Goal: Task Accomplishment & Management: Manage account settings

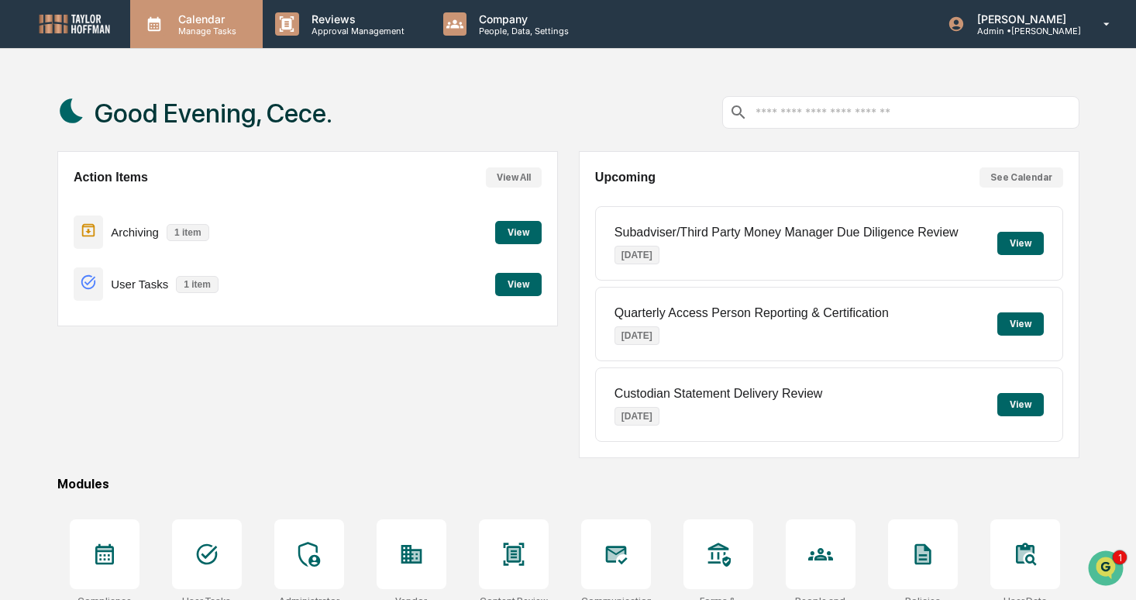
click at [197, 26] on p "Manage Tasks" at bounding box center [205, 31] width 78 height 11
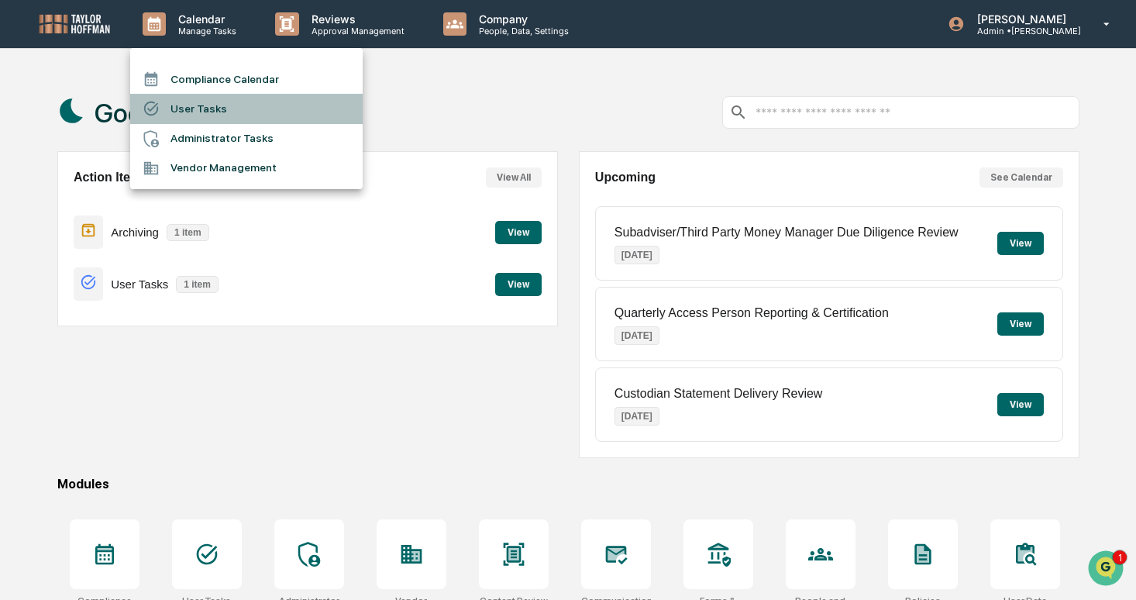
click at [240, 113] on li "User Tasks" at bounding box center [246, 108] width 232 height 29
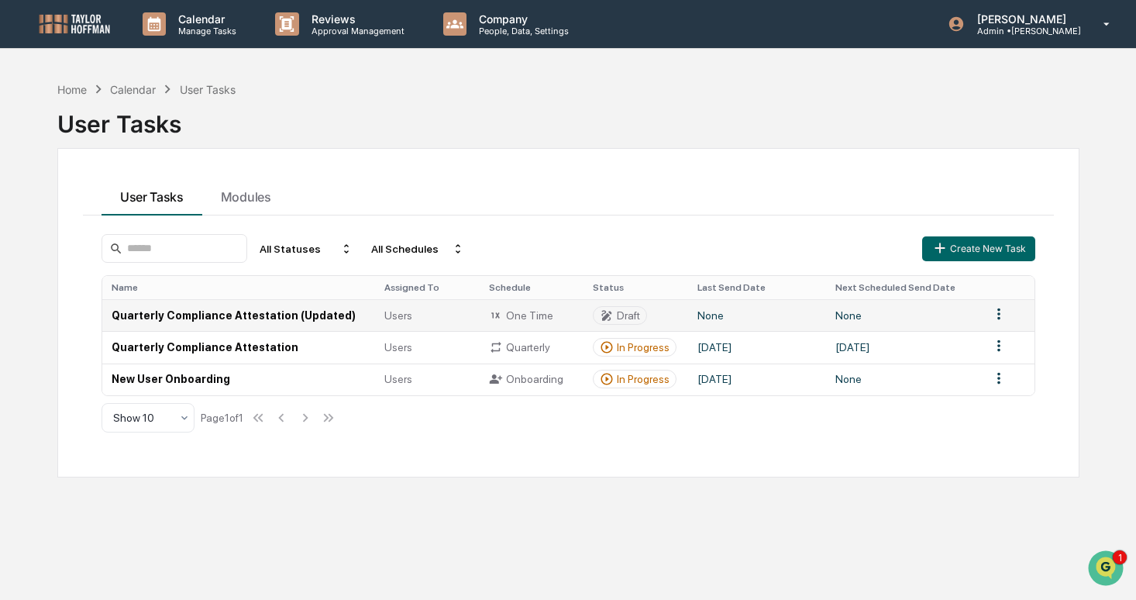
click at [772, 308] on td "None" at bounding box center [757, 315] width 138 height 32
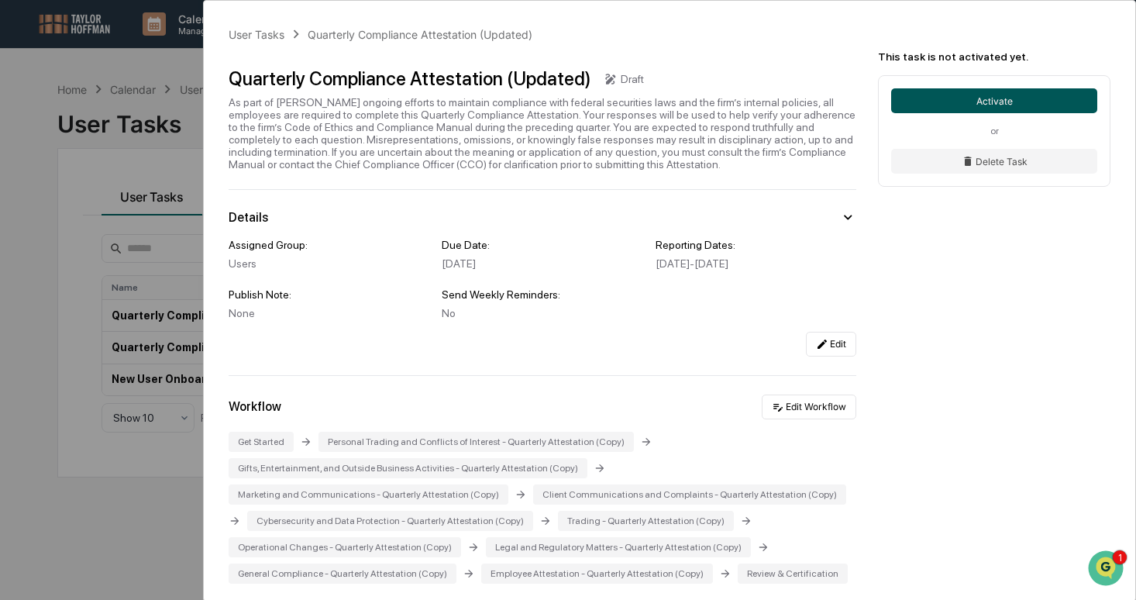
click at [970, 91] on button "Activate" at bounding box center [994, 100] width 206 height 25
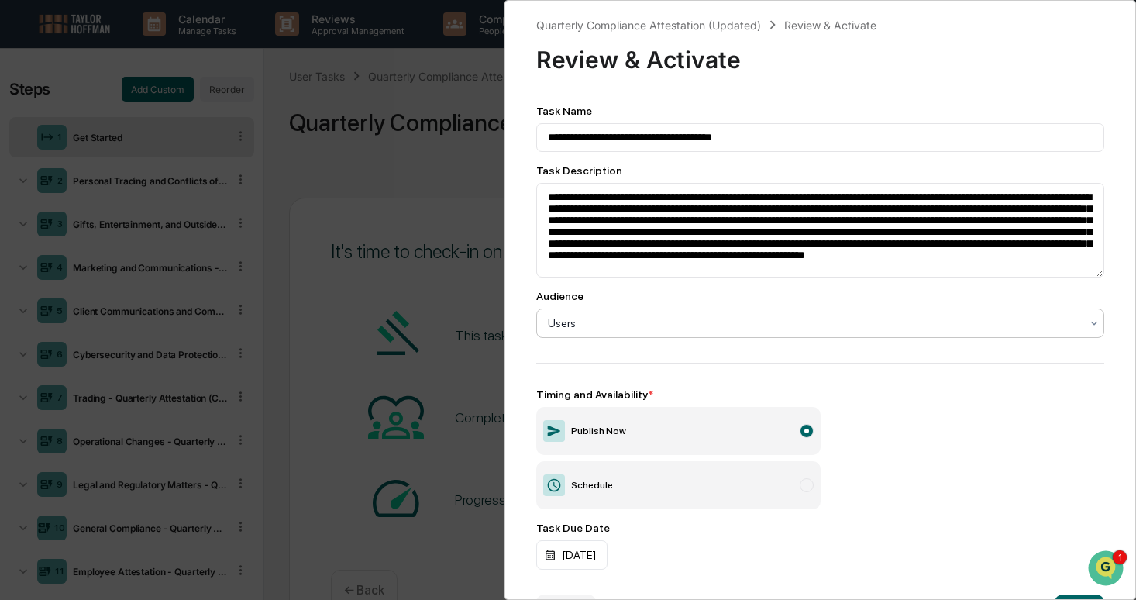
scroll to position [53, 0]
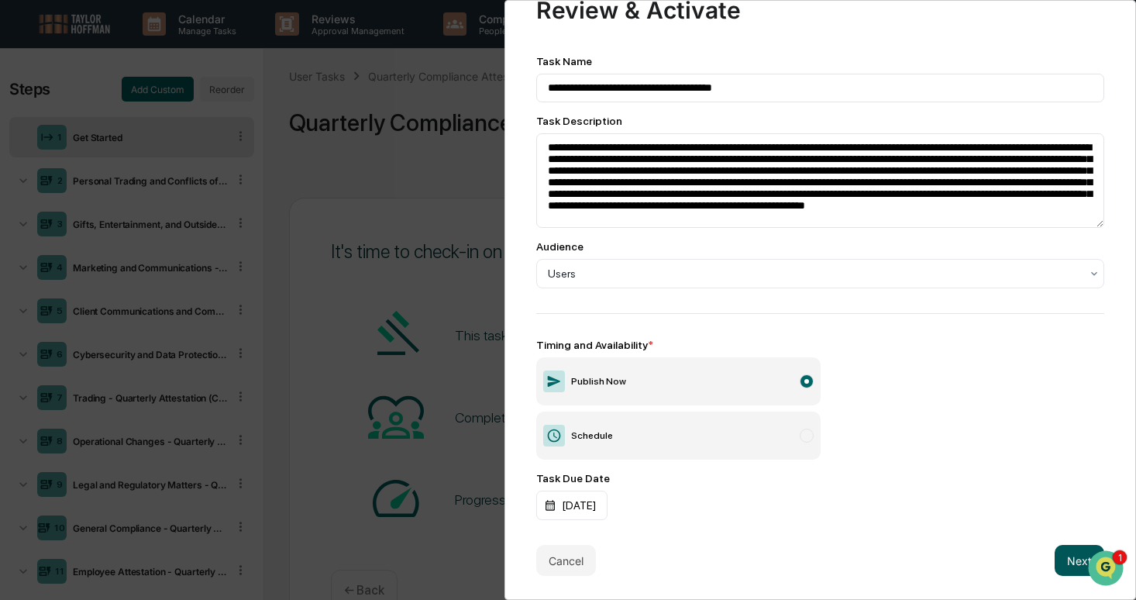
click at [1064, 560] on button "Next" at bounding box center [1079, 560] width 50 height 31
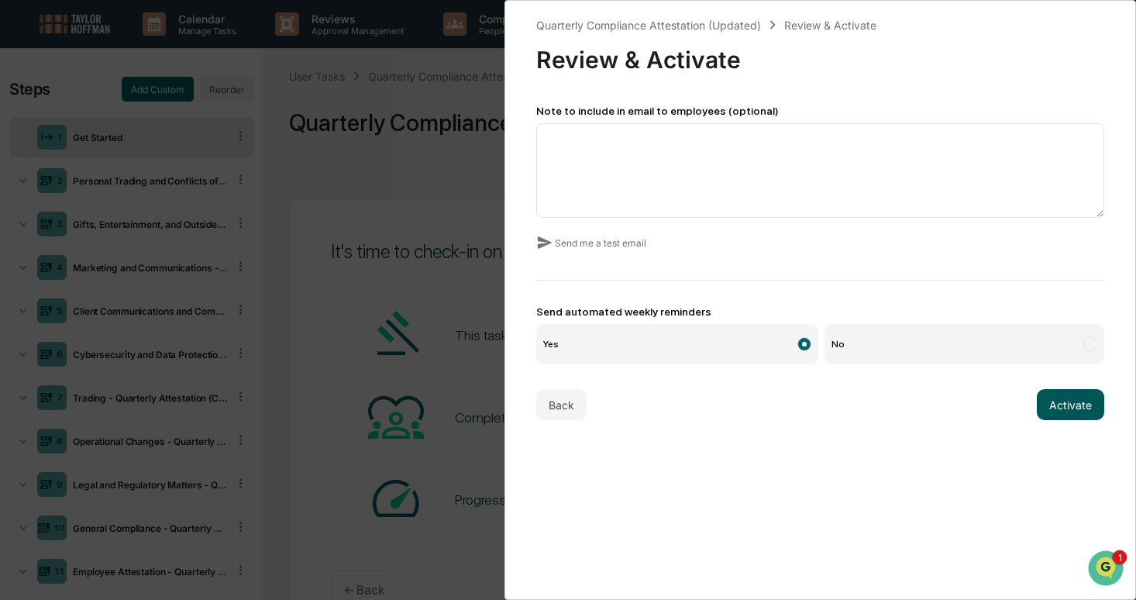
scroll to position [0, 0]
click at [1061, 393] on button "Activate" at bounding box center [1069, 404] width 67 height 31
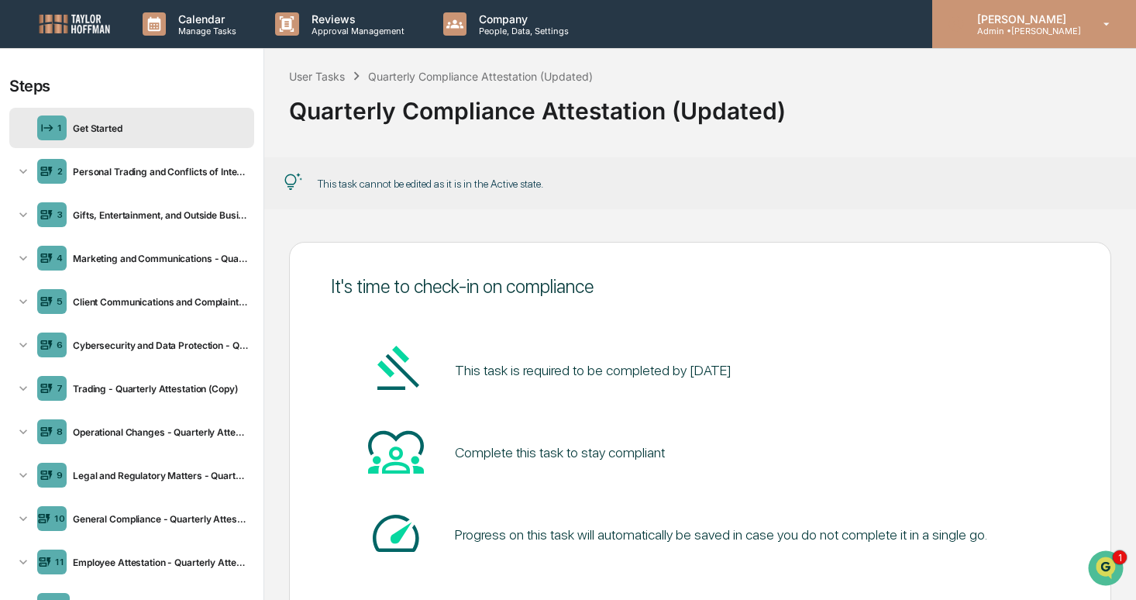
click at [995, 42] on div "[PERSON_NAME] Admin • [PERSON_NAME]" at bounding box center [1034, 24] width 204 height 48
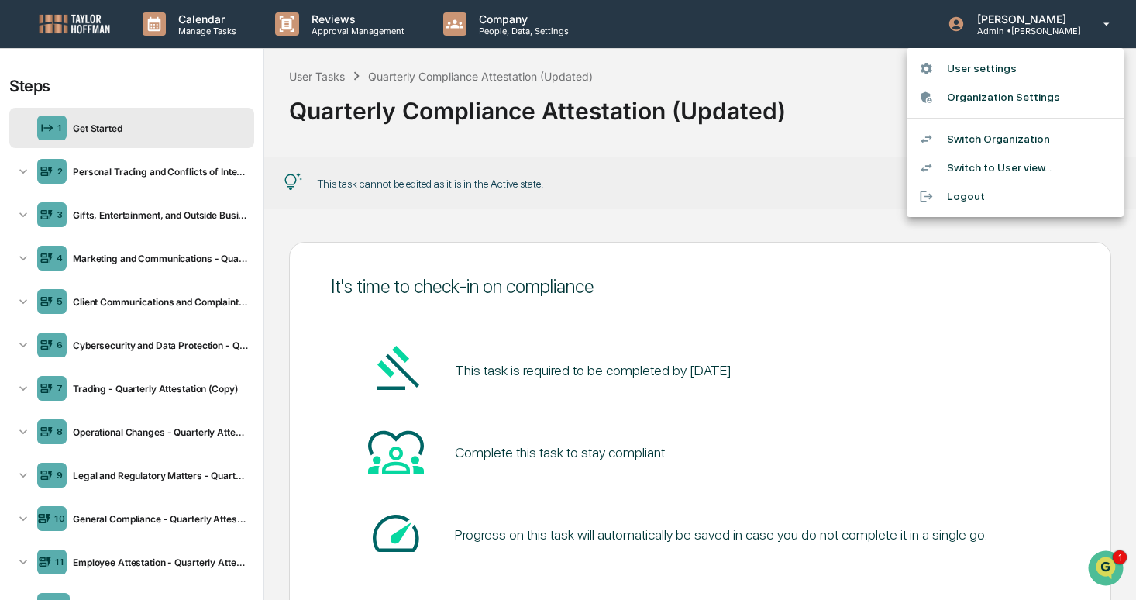
click at [229, 51] on div at bounding box center [568, 300] width 1136 height 600
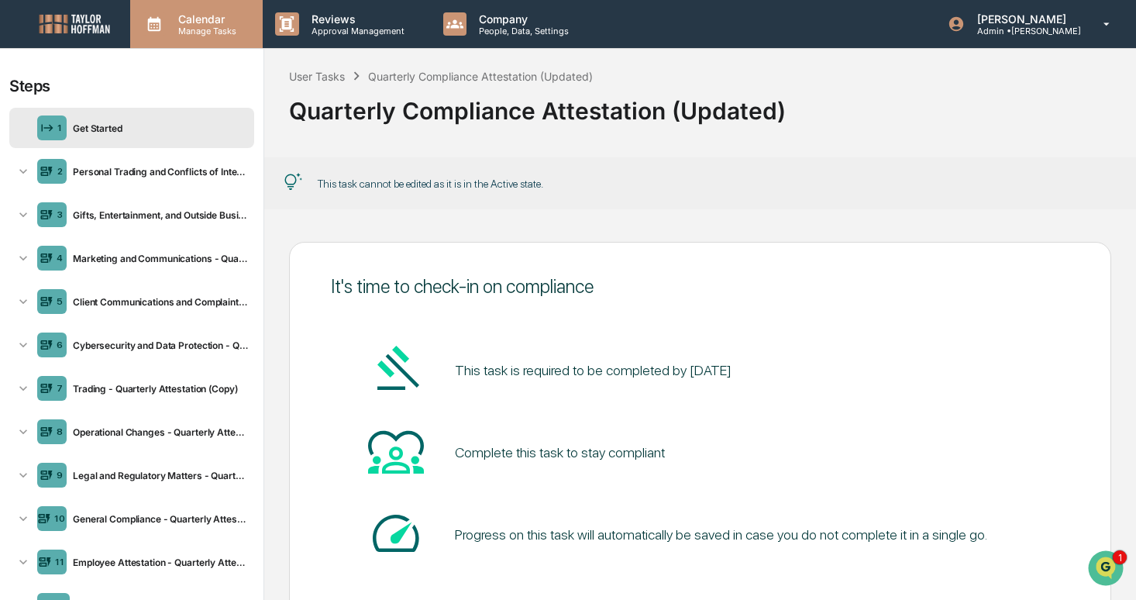
click at [229, 31] on p "Manage Tasks" at bounding box center [205, 31] width 78 height 11
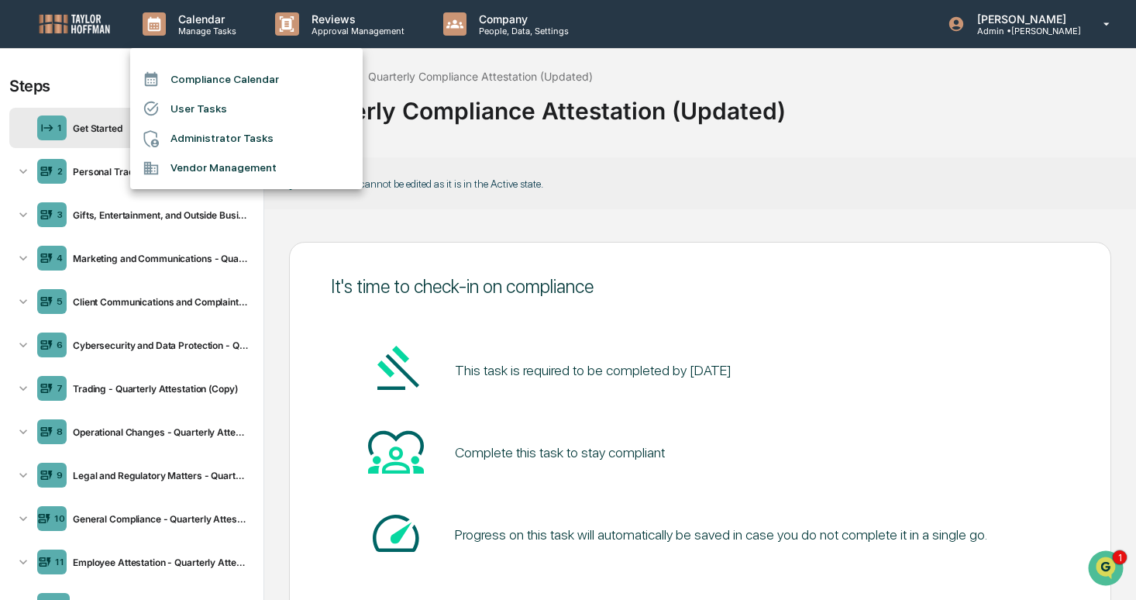
click at [230, 117] on li "User Tasks" at bounding box center [246, 108] width 232 height 29
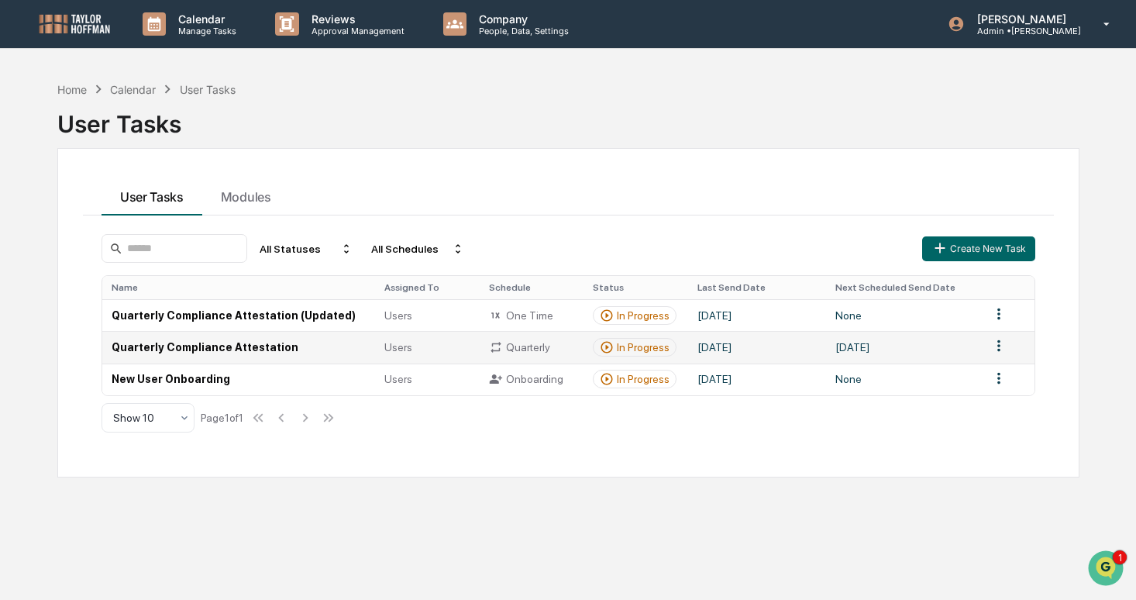
click at [995, 346] on html "Calendar Manage Tasks Reviews Approval Management Company People, Data, Setting…" at bounding box center [568, 300] width 1136 height 600
click at [984, 401] on div "Delete" at bounding box center [998, 399] width 99 height 25
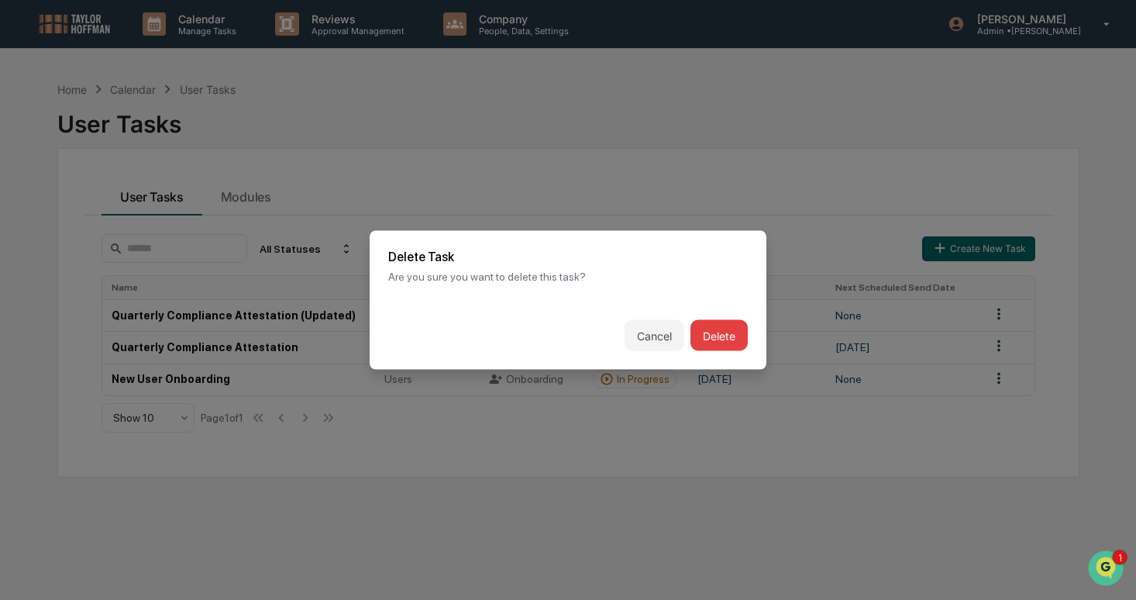
click at [716, 325] on button "Delete" at bounding box center [718, 335] width 57 height 31
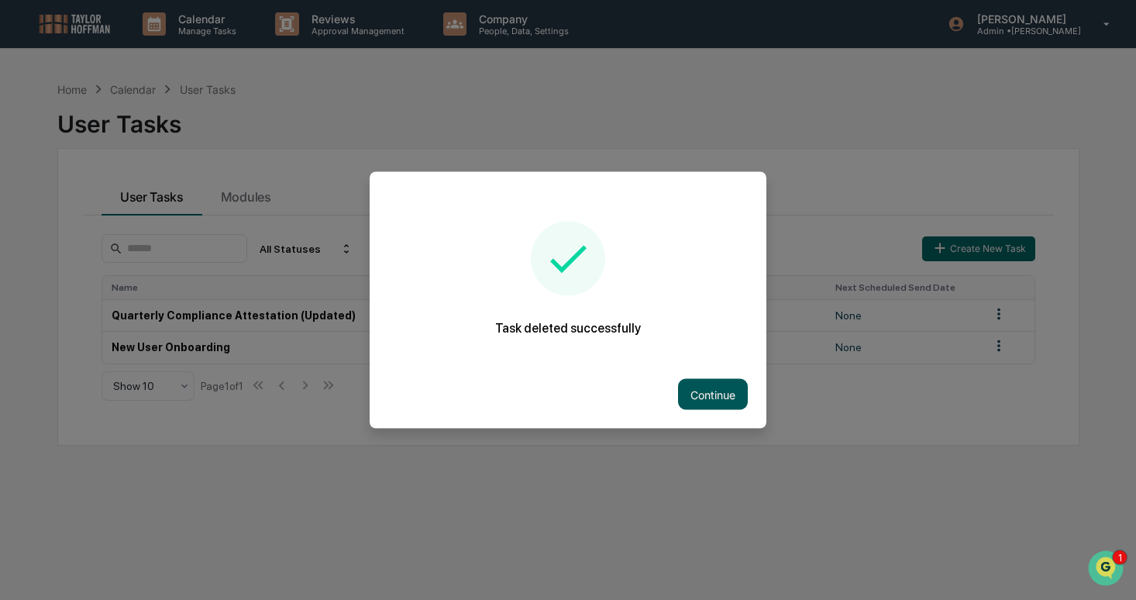
click at [719, 395] on button "Continue" at bounding box center [713, 394] width 70 height 31
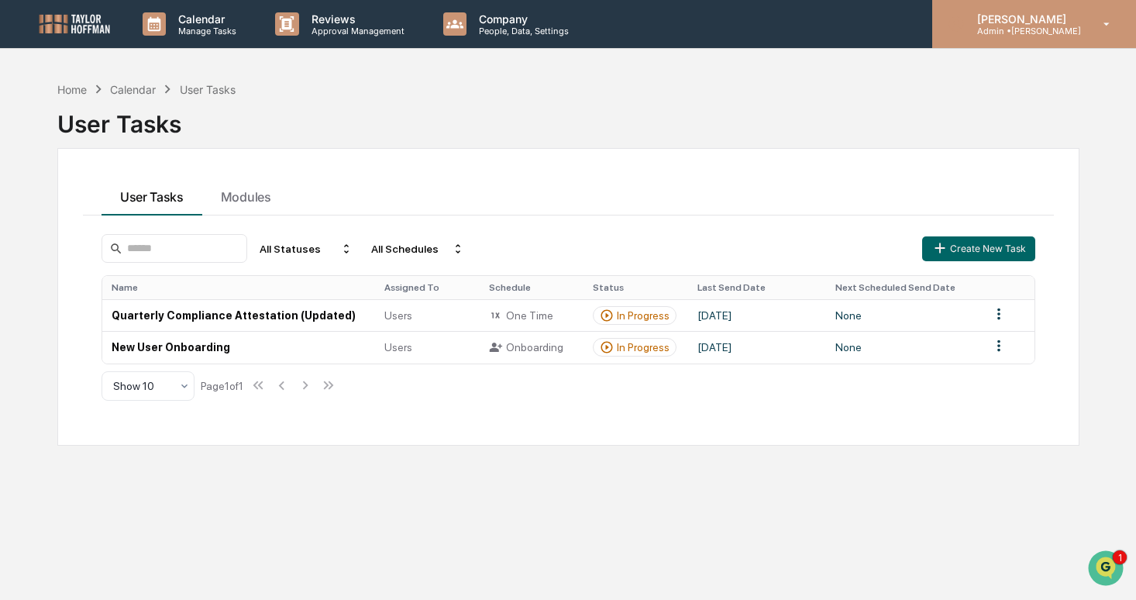
click at [1009, 33] on p "Admin • [PERSON_NAME]" at bounding box center [1022, 31] width 116 height 11
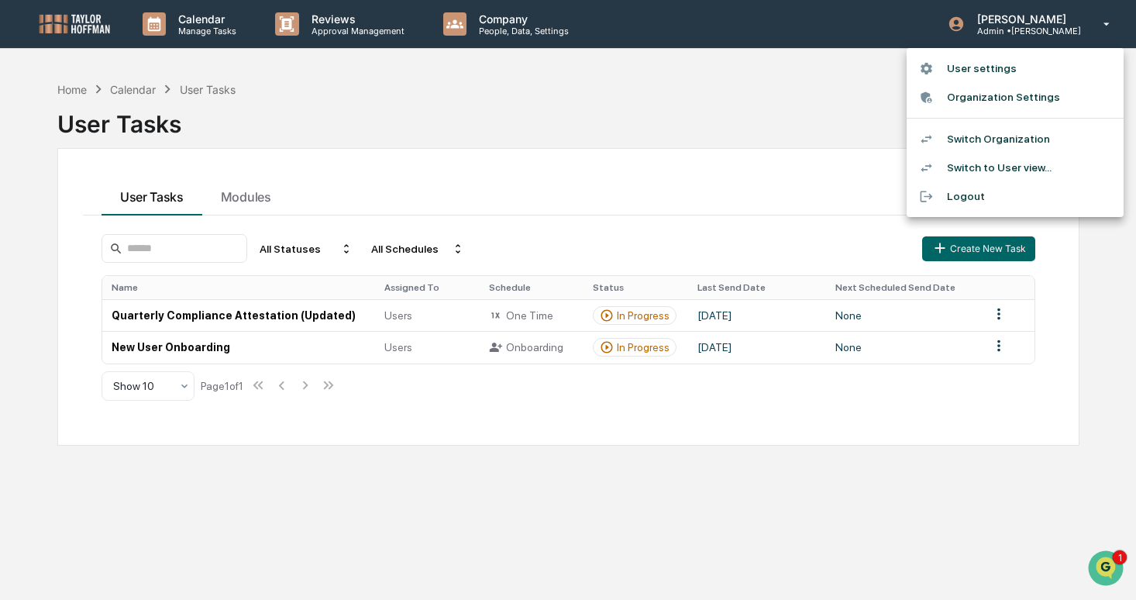
click at [966, 139] on li "Switch Organization" at bounding box center [1014, 139] width 217 height 29
